Goal: Information Seeking & Learning: Learn about a topic

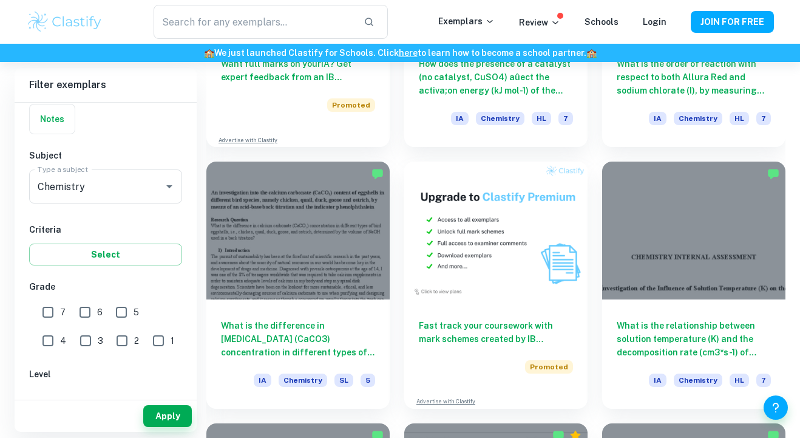
scroll to position [2110, 0]
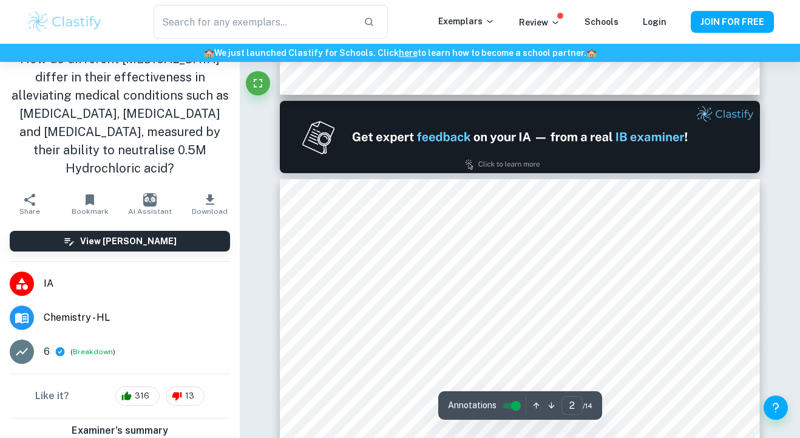
scroll to position [606, 0]
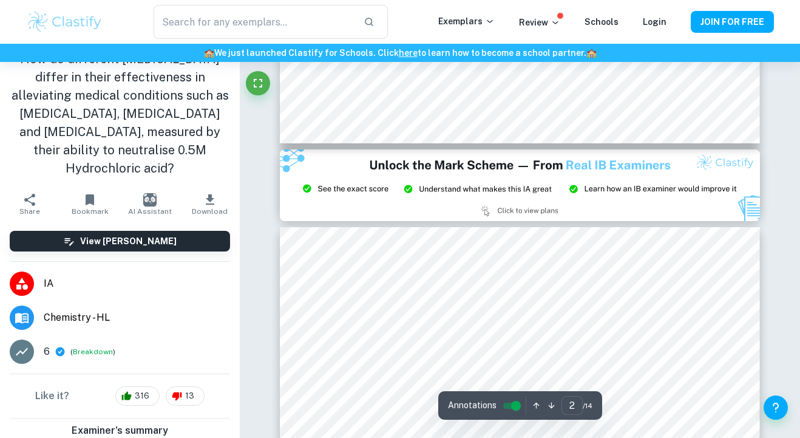
type input "3"
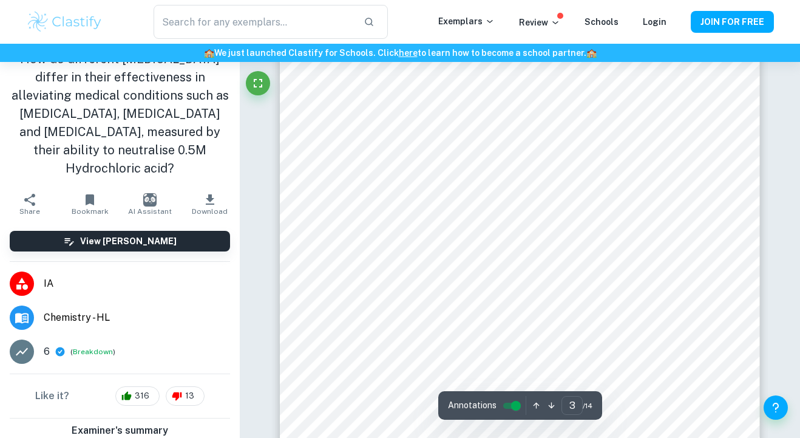
scroll to position [1650, 0]
